Goal: Task Accomplishment & Management: Complete application form

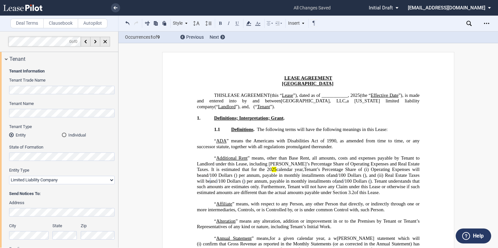
select select "limited liability company"
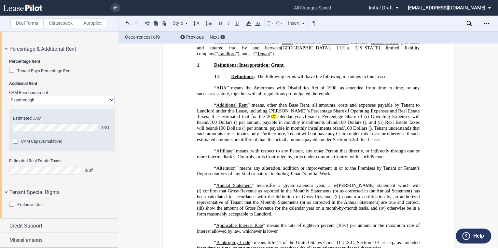
scroll to position [744, 0]
click at [4, 227] on div "Credit Support" at bounding box center [59, 226] width 118 height 14
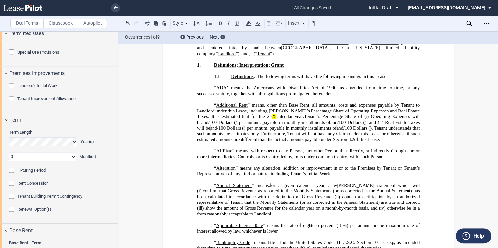
scroll to position [443, 0]
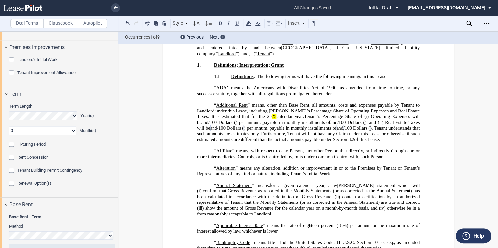
click at [72, 135] on select "0 1 2 3 4 5 6 7 8 9 10 11" at bounding box center [42, 131] width 67 height 8
click at [9, 135] on select "0 1 2 3 4 5 6 7 8 9 10 11" at bounding box center [42, 131] width 67 height 8
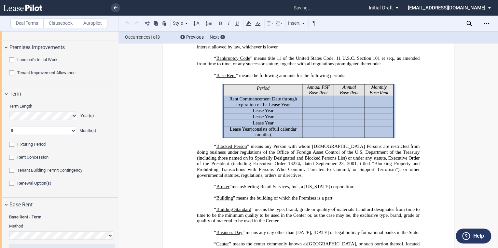
scroll to position [238, 0]
click at [74, 135] on select "0 1 2 3 4 5 6 7 8 9 10 11" at bounding box center [42, 131] width 67 height 8
select select "number:0"
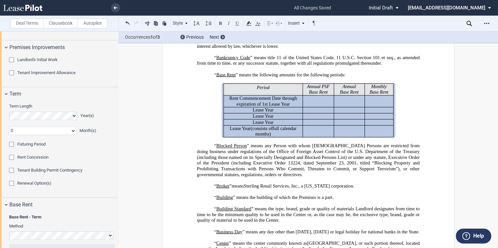
click at [9, 135] on select "0 1 2 3 4 5 6 7 8 9 10 11" at bounding box center [42, 131] width 67 height 8
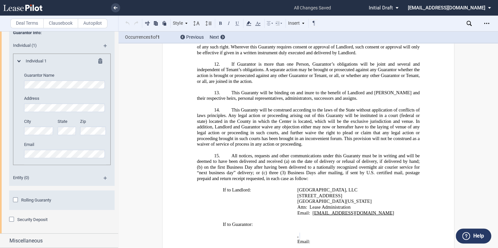
scroll to position [938, 0]
click at [104, 184] on md-icon at bounding box center [108, 181] width 9 height 8
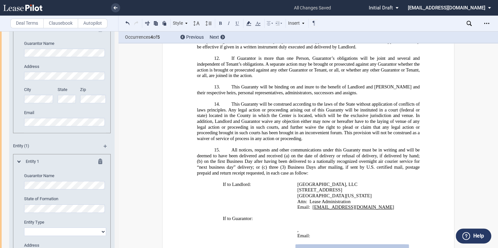
scroll to position [990, 0]
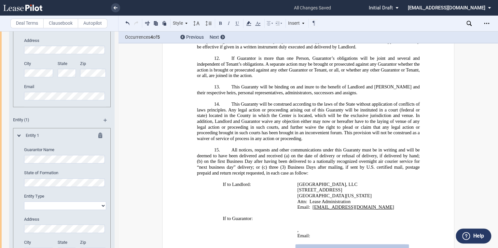
click at [19, 137] on md-icon at bounding box center [19, 136] width 4 height 2
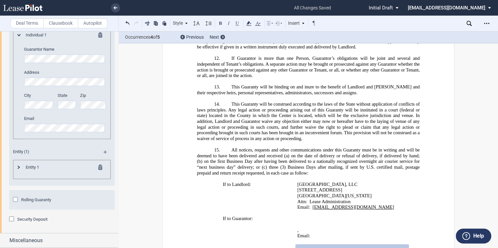
scroll to position [964, 0]
click at [104, 26] on md-icon at bounding box center [108, 22] width 9 height 8
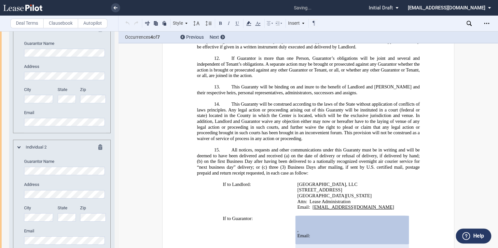
click at [49, 176] on editor-control "Guarantor Name" at bounding box center [65, 167] width 82 height 17
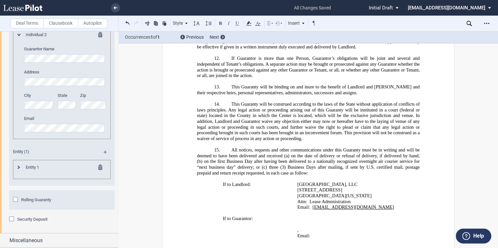
scroll to position [1111, 0]
click at [12, 219] on div "Security Deposit" at bounding box center [12, 220] width 7 height 7
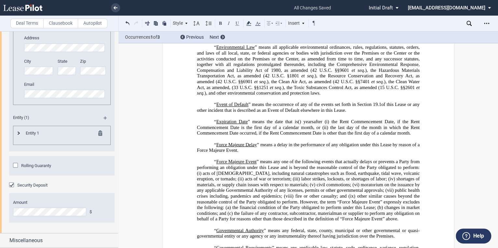
scroll to position [1146, 0]
click at [5, 240] on div "Miscellaneous" at bounding box center [59, 241] width 118 height 14
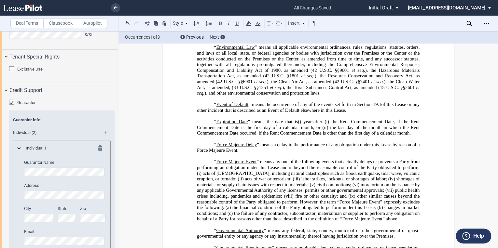
scroll to position [793, 0]
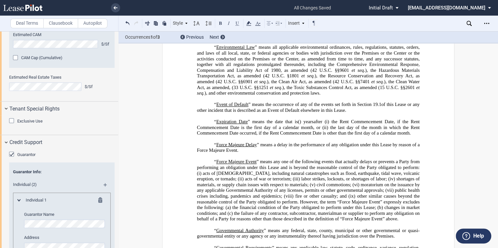
click at [69, 25] on label "Clausebook" at bounding box center [60, 24] width 35 height 10
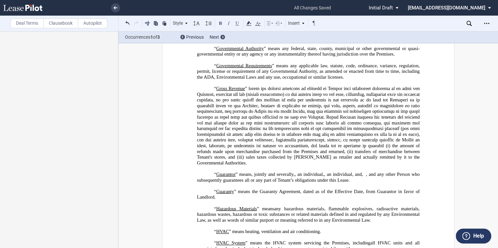
scroll to position [918, 0]
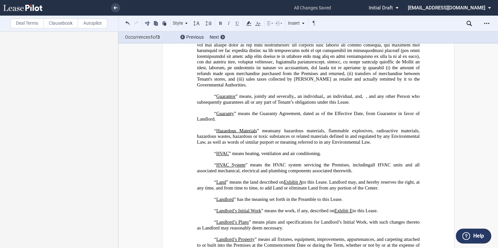
click at [23, 25] on label "Deal Terms" at bounding box center [26, 24] width 33 height 10
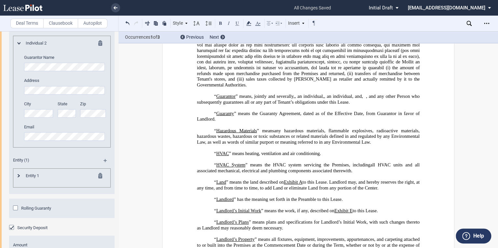
scroll to position [1094, 0]
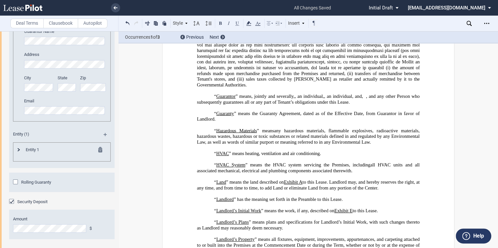
click at [100, 155] on md-icon at bounding box center [102, 151] width 8 height 8
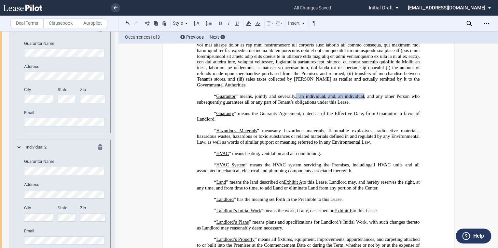
scroll to position [964, 0]
click at [104, 20] on md-icon at bounding box center [108, 16] width 9 height 8
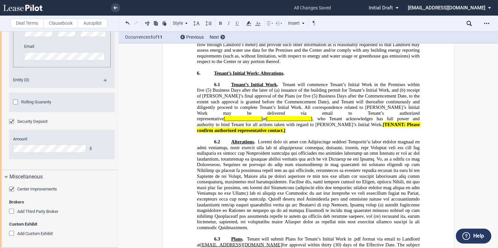
scroll to position [3498, 0]
drag, startPoint x: 294, startPoint y: 119, endPoint x: 331, endPoint y: 119, distance: 37.1
click at [331, 119] on span "Tenant’s Initial Work . Tenant will commence Tenant’s Initial Work in the Premi…" at bounding box center [309, 107] width 224 height 51
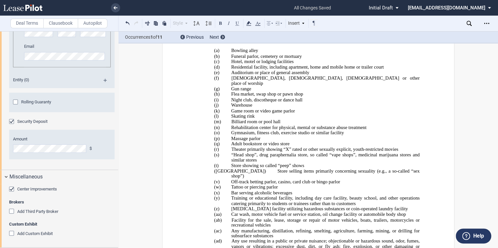
scroll to position [10871, 0]
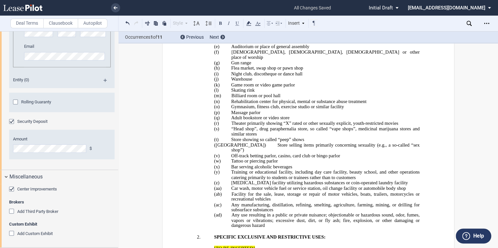
drag, startPoint x: 212, startPoint y: 140, endPoint x: 253, endPoint y: 141, distance: 40.4
drag, startPoint x: 252, startPoint y: 141, endPoint x: 245, endPoint y: 139, distance: 7.0
click at [246, 246] on span "[TO BE INSERTED]" at bounding box center [234, 249] width 41 height 6
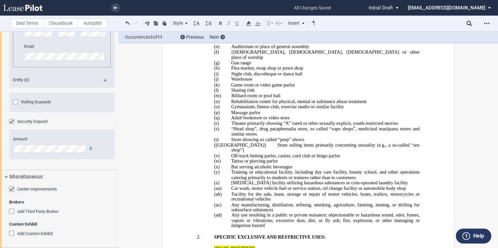
click at [221, 246] on span "[TO BE INSERTED]" at bounding box center [234, 249] width 41 height 6
click at [214, 246] on span "[TO BE INSERTED]" at bounding box center [234, 249] width 41 height 6
click at [251, 240] on p "﻿" at bounding box center [308, 243] width 223 height 6
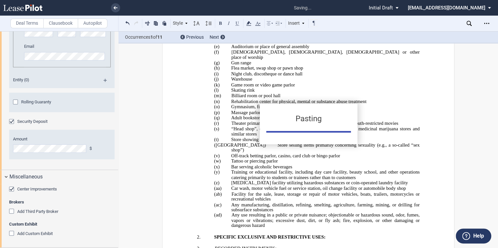
click at [217, 142] on div "Pasting" at bounding box center [249, 124] width 498 height 248
click at [215, 246] on span "RECORDED INSTRUMENTS:" at bounding box center [246, 249] width 62 height 6
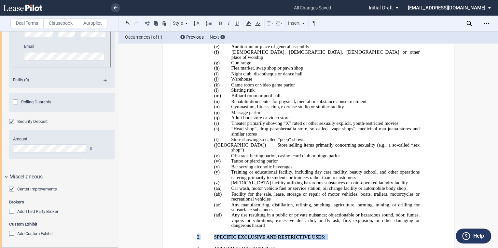
drag, startPoint x: 194, startPoint y: 130, endPoint x: 247, endPoint y: 133, distance: 52.5
drag, startPoint x: 247, startPoint y: 133, endPoint x: 222, endPoint y: 137, distance: 24.4
click at [222, 240] on p "﻿" at bounding box center [308, 243] width 223 height 6
drag, startPoint x: 195, startPoint y: 139, endPoint x: 275, endPoint y: 142, distance: 79.8
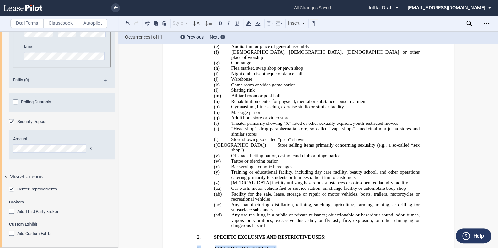
click at [219, 23] on button at bounding box center [221, 23] width 8 height 8
click at [214, 246] on span "2. RECORDED INSTRUMENTS:" at bounding box center [238, 249] width 83 height 6
drag, startPoint x: 214, startPoint y: 141, endPoint x: 281, endPoint y: 142, distance: 67.1
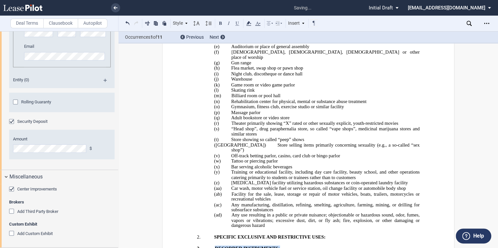
click at [281, 246] on p "2. RECORDED INSTRUMENTS:" at bounding box center [308, 249] width 223 height 6
click at [237, 23] on button at bounding box center [237, 23] width 8 height 8
drag, startPoint x: 196, startPoint y: 129, endPoint x: 326, endPoint y: 133, distance: 130.0
click at [326, 234] on p "2. SPECIFIC EXCLUSIVE AND RESTRICTIVE USES:" at bounding box center [316, 237] width 205 height 6
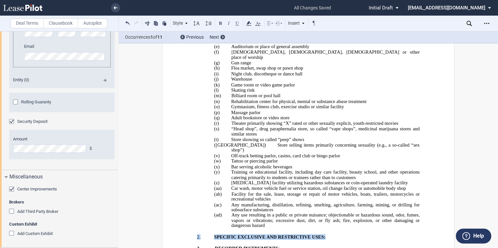
drag, startPoint x: 326, startPoint y: 133, endPoint x: 320, endPoint y: 130, distance: 6.0
click at [320, 234] on span "SPECIFIC EXCLUSIVE AND RESTRICTIVE USES:" at bounding box center [269, 237] width 111 height 6
click at [214, 234] on p "2. SPECIFIC EXCLUSIVE AND RESTRICTIVE USES:" at bounding box center [316, 237] width 205 height 6
click at [219, 229] on p "﻿" at bounding box center [308, 232] width 223 height 6
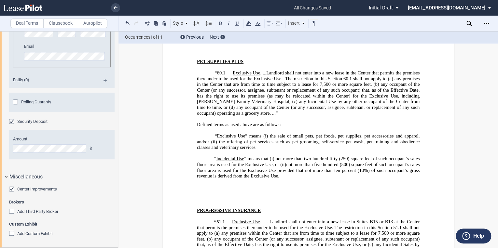
scroll to position [12929, 0]
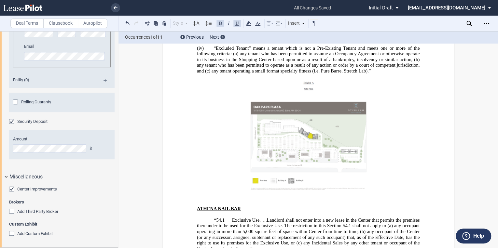
scroll to position [11245, 0]
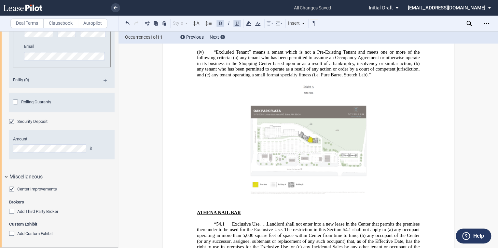
click at [219, 96] on p "﻿" at bounding box center [308, 143] width 223 height 121
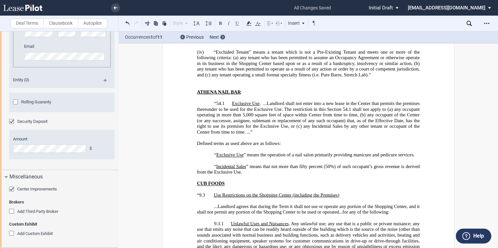
scroll to position [11124, 0]
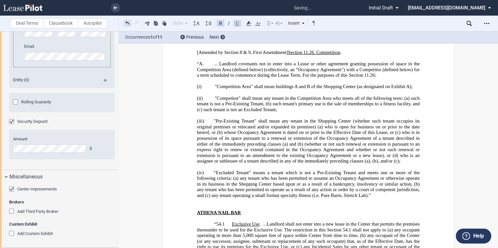
click at [129, 25] on button at bounding box center [128, 23] width 8 height 8
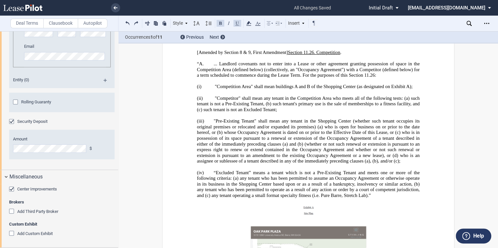
drag, startPoint x: 209, startPoint y: 212, endPoint x: 203, endPoint y: 217, distance: 8.3
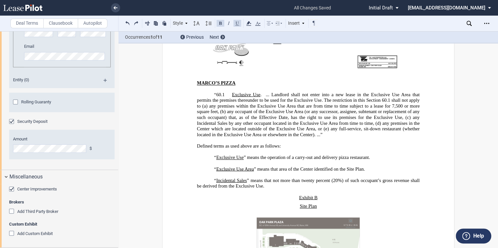
scroll to position [12740, 0]
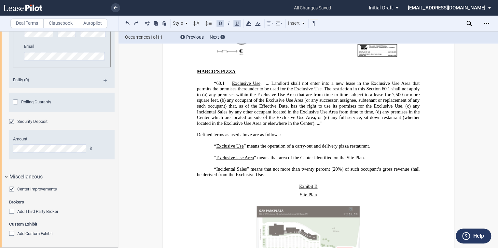
drag, startPoint x: 194, startPoint y: 201, endPoint x: 200, endPoint y: 201, distance: 5.5
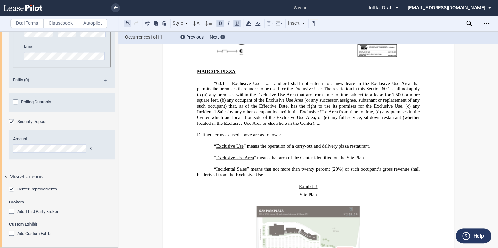
click at [129, 23] on button at bounding box center [128, 23] width 8 height 8
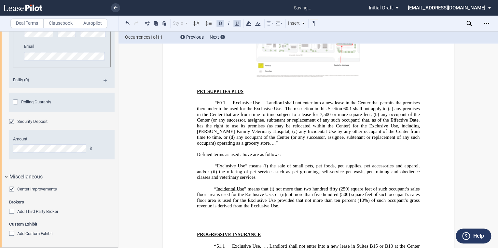
scroll to position [12948, 0]
click at [199, 226] on p "﻿" at bounding box center [308, 229] width 223 height 6
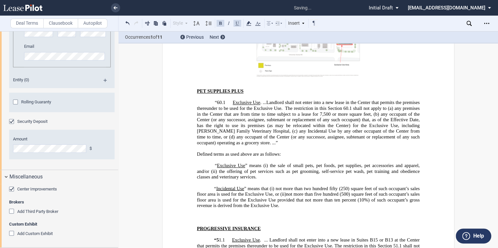
click at [214, 220] on p "﻿" at bounding box center [308, 223] width 223 height 6
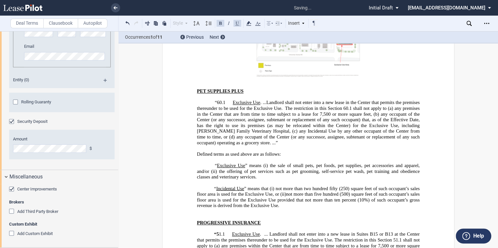
click at [209, 215] on p "﻿" at bounding box center [308, 218] width 223 height 6
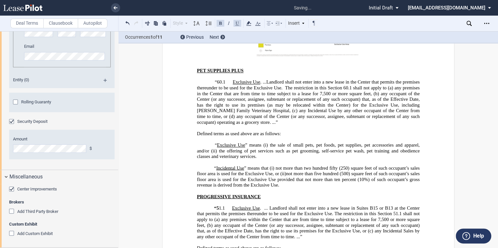
scroll to position [12974, 0]
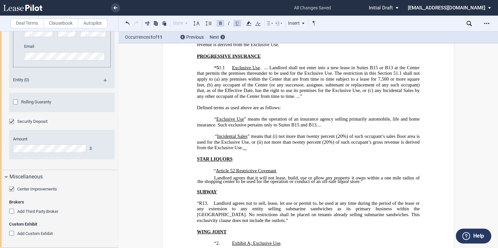
scroll to position [13104, 0]
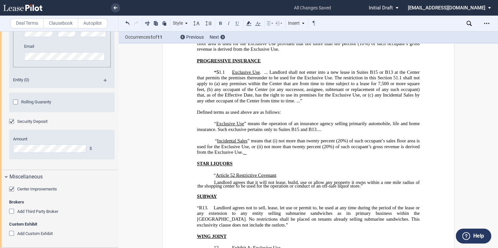
drag, startPoint x: 208, startPoint y: 175, endPoint x: 197, endPoint y: 177, distance: 11.9
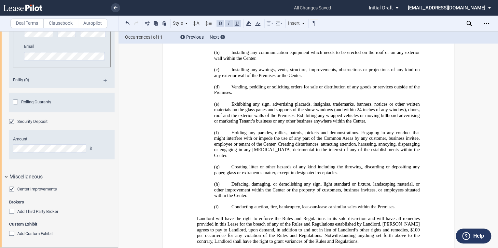
scroll to position [13730, 0]
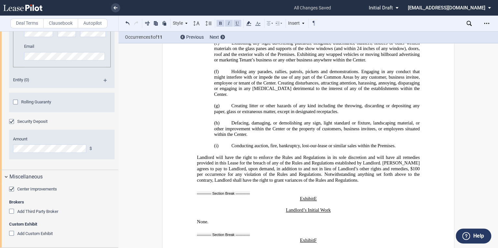
click at [60, 21] on label "Clausebook" at bounding box center [60, 24] width 35 height 10
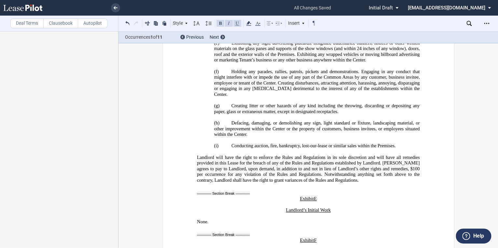
drag, startPoint x: 281, startPoint y: 181, endPoint x: 285, endPoint y: 174, distance: 8.2
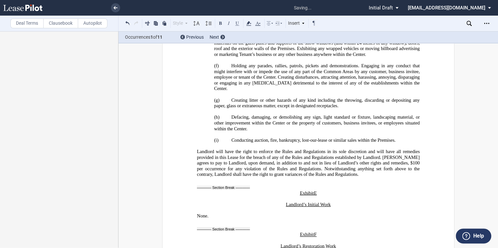
scroll to position [13724, 0]
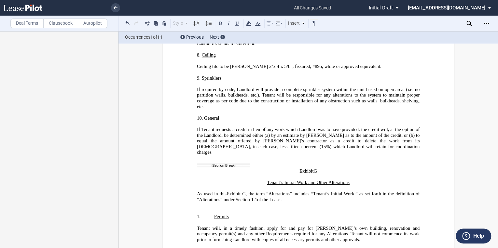
scroll to position [14167, 0]
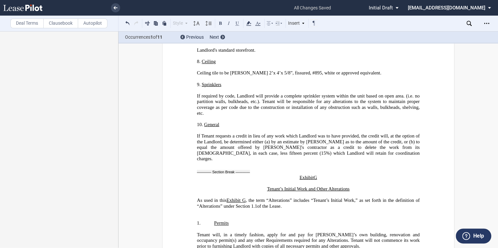
click at [225, 209] on p "﻿" at bounding box center [308, 212] width 223 height 6
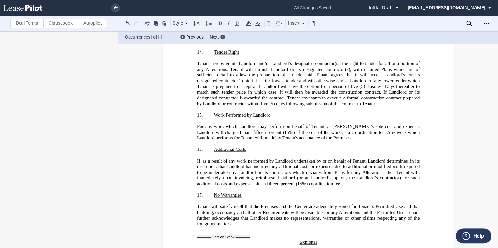
scroll to position [14922, 0]
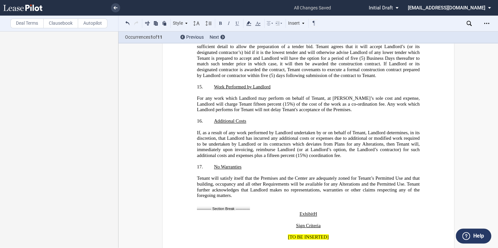
click at [288, 235] on span "[TO BE INSERTED]" at bounding box center [308, 238] width 41 height 6
click at [252, 235] on p "﻿" at bounding box center [308, 238] width 223 height 6
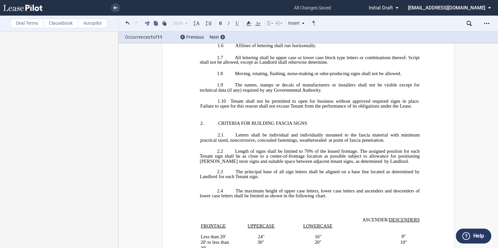
scroll to position [15235, 0]
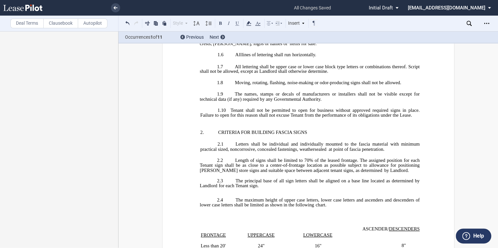
click at [276, 217] on p "﻿" at bounding box center [308, 219] width 223 height 5
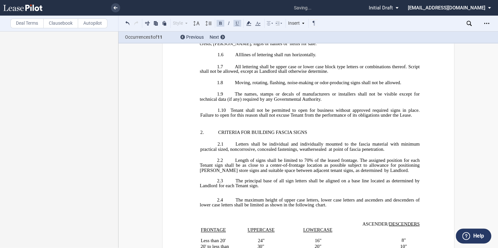
click at [245, 217] on p "﻿" at bounding box center [308, 219] width 223 height 5
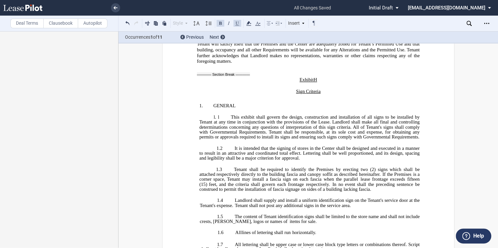
scroll to position [15104, 0]
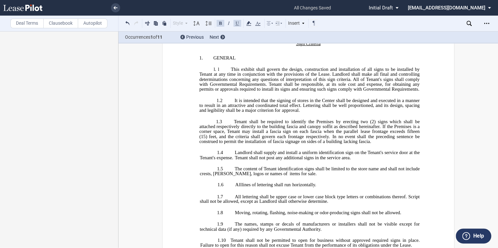
click at [211, 248] on p "﻿" at bounding box center [308, 251] width 223 height 6
click at [263, 248] on p "﻿" at bounding box center [308, 251] width 223 height 6
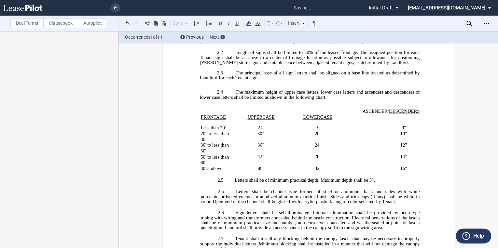
scroll to position [15365, 0]
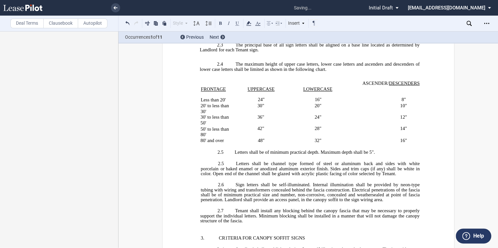
click at [203, 230] on p "﻿" at bounding box center [308, 233] width 223 height 6
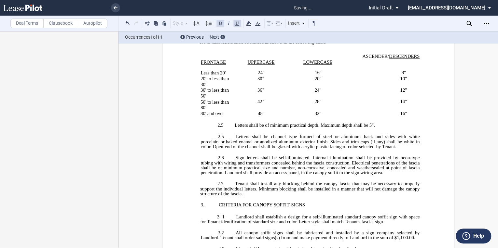
scroll to position [15443, 0]
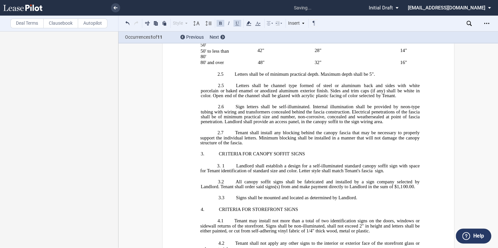
click at [200, 126] on ins "1. GENERAL ﻿ l. l This exhibit shall govern the design, construction and instal…" at bounding box center [308, 32] width 223 height 630
click at [204, 121] on ins "1. GENERAL ﻿ l. l This exhibit shall govern the design, construction and instal…" at bounding box center [308, 32] width 223 height 630
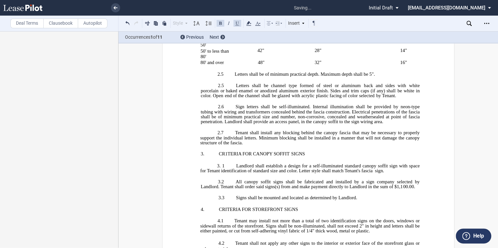
click at [204, 171] on ins "1. GENERAL ﻿ l. l This exhibit shall govern the design, construction and instal…" at bounding box center [308, 22] width 223 height 610
click at [126, 22] on button at bounding box center [128, 23] width 8 height 8
click at [219, 241] on span "4.2" at bounding box center [222, 244] width 6 height 6
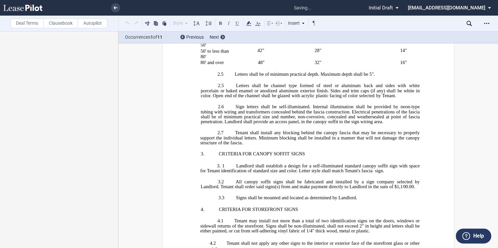
click at [204, 104] on ins "1. GENERAL ﻿ l. l This exhibit shall govern the design, construction and instal…" at bounding box center [308, 22] width 223 height 610
click at [130, 23] on button at bounding box center [128, 23] width 8 height 8
click at [218, 219] on span "4.1" at bounding box center [221, 222] width 6 height 6
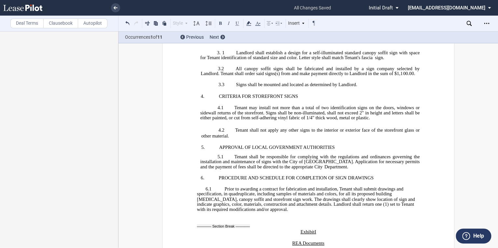
scroll to position [15547, 0]
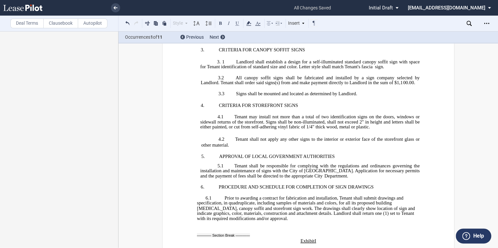
drag, startPoint x: 287, startPoint y: 128, endPoint x: 310, endPoint y: 128, distance: 23.5
drag, startPoint x: 199, startPoint y: 128, endPoint x: 341, endPoint y: 136, distance: 142.3
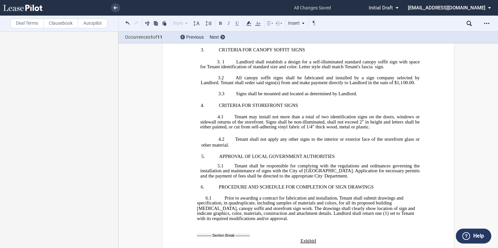
drag, startPoint x: 198, startPoint y: 128, endPoint x: 357, endPoint y: 134, distance: 159.7
click at [273, 23] on icon at bounding box center [270, 24] width 8 height 8
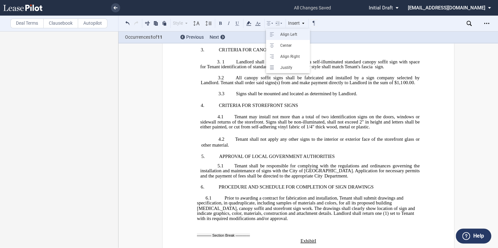
click at [271, 35] on icon at bounding box center [273, 35] width 8 height 8
